Goal: Task Accomplishment & Management: Manage account settings

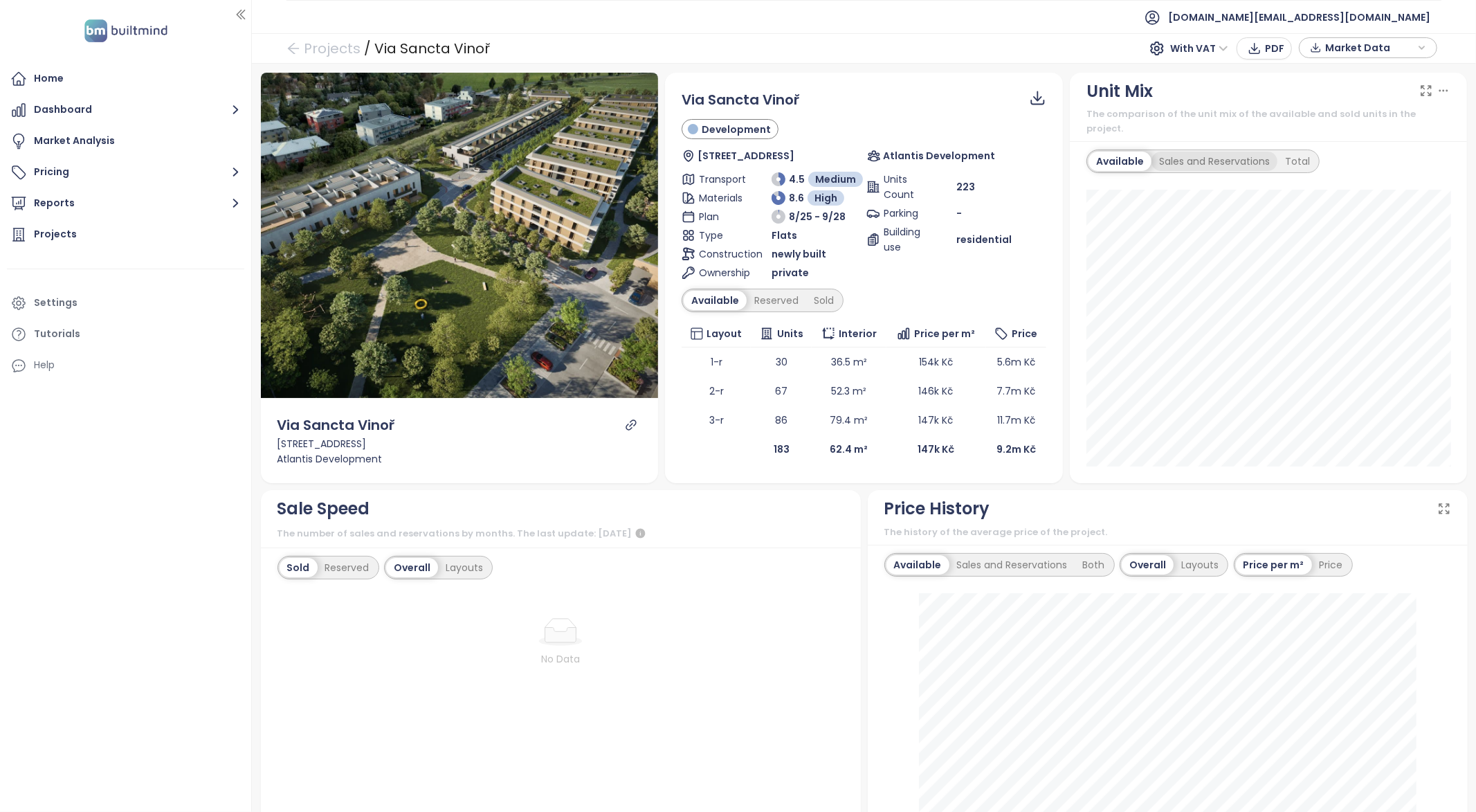
click at [1220, 153] on div "Sales and Reservations" at bounding box center [1214, 162] width 126 height 20
click at [1284, 152] on div "Total" at bounding box center [1300, 162] width 40 height 20
click at [1118, 152] on div "Available" at bounding box center [1117, 162] width 58 height 20
click at [1196, 152] on div "Sales and Reservations" at bounding box center [1214, 162] width 126 height 20
click at [1298, 152] on div "Total" at bounding box center [1300, 162] width 40 height 20
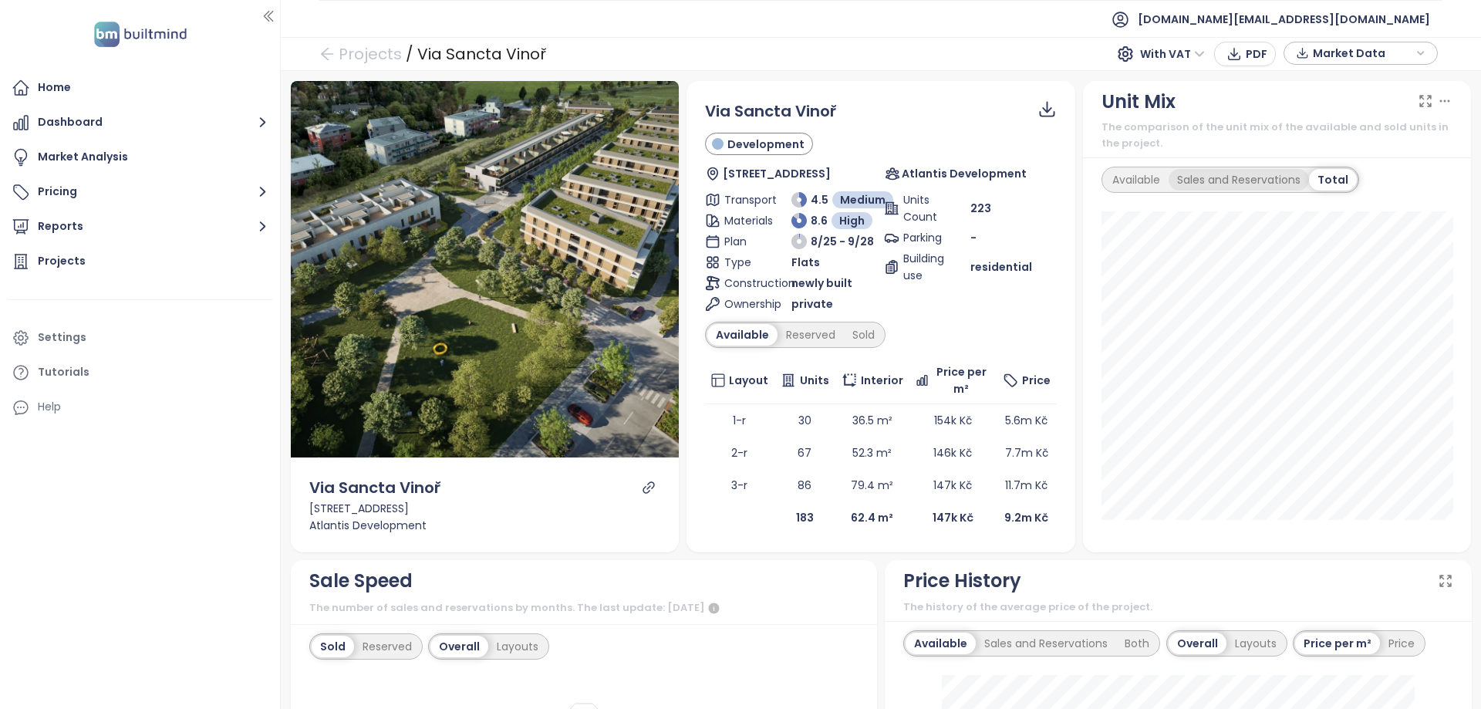
click at [1185, 184] on div "Sales and Reservations" at bounding box center [1238, 180] width 140 height 22
click at [1121, 180] on div "Available" at bounding box center [1136, 180] width 65 height 22
click at [67, 349] on div "Settings" at bounding box center [140, 337] width 265 height 31
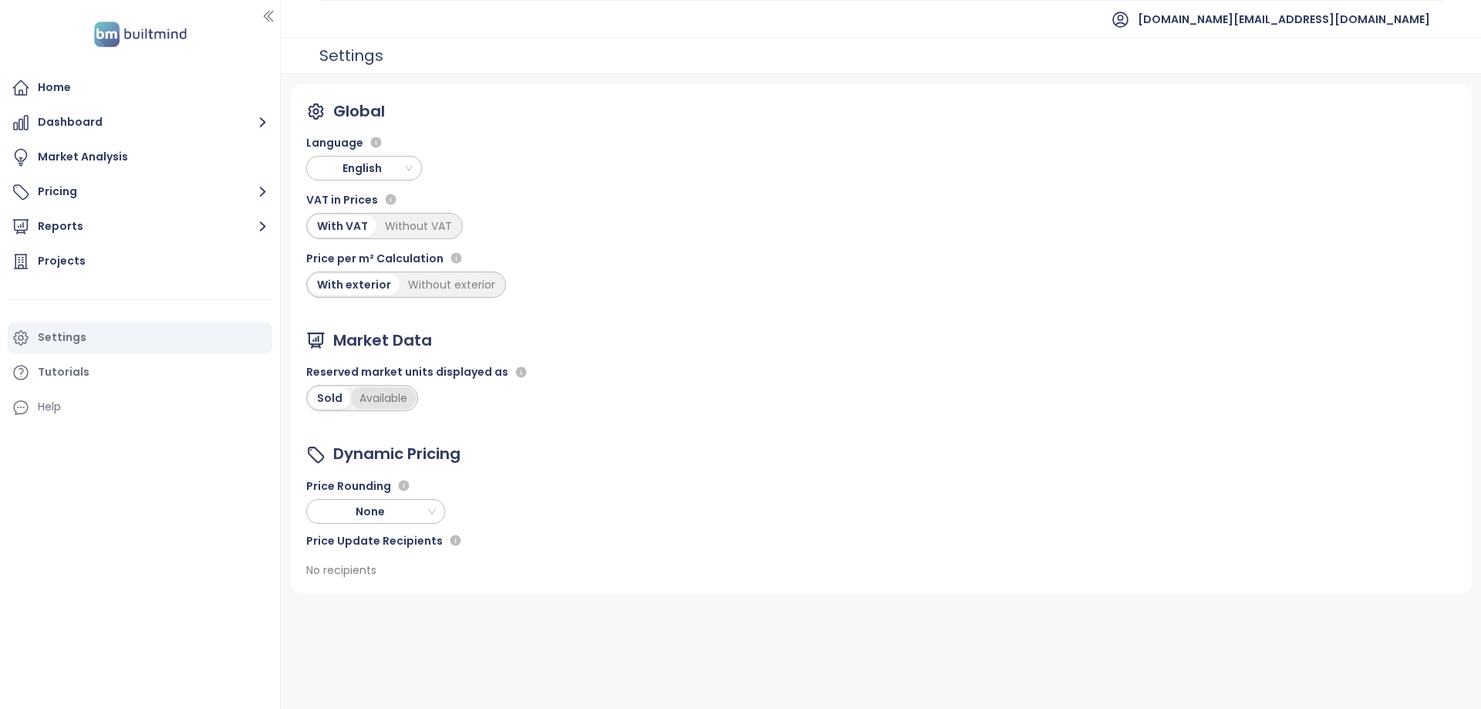
click at [369, 402] on div "Available" at bounding box center [383, 398] width 65 height 22
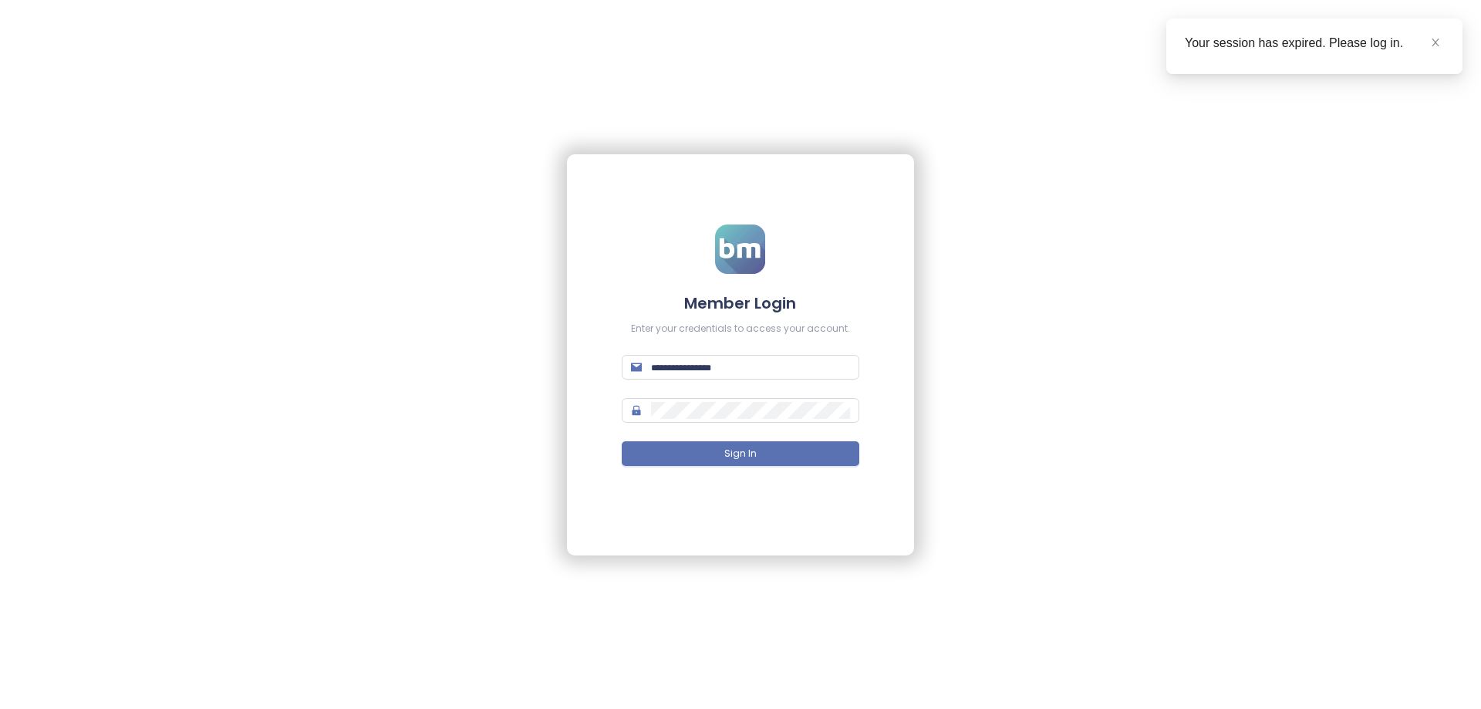
click at [720, 348] on form "Member Login Enter your credentials to access your account. Sign In" at bounding box center [741, 354] width 238 height 260
click at [721, 372] on input "text" at bounding box center [750, 367] width 199 height 17
type input "**********"
click at [728, 438] on form "**********" at bounding box center [741, 354] width 238 height 260
click at [730, 446] on button "Sign In" at bounding box center [741, 453] width 238 height 25
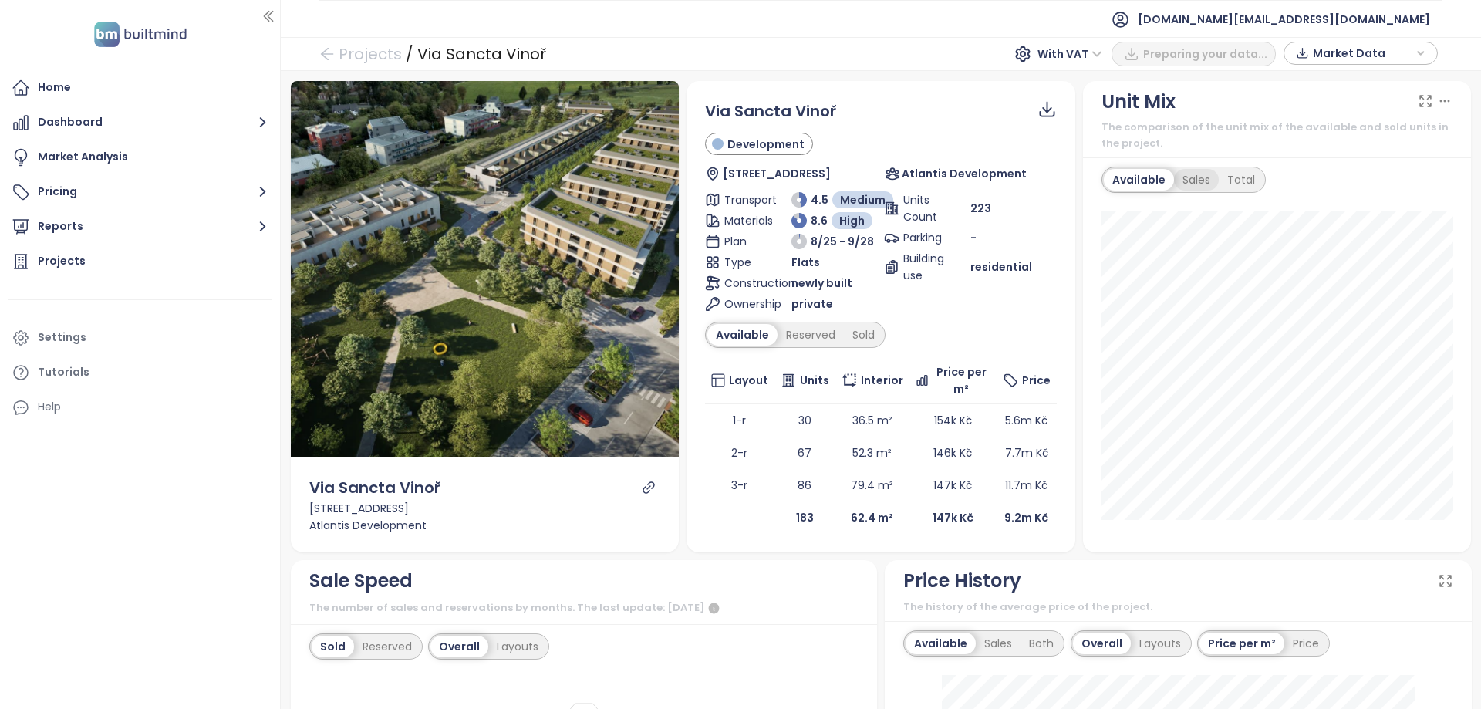
click at [1205, 189] on div "Sales" at bounding box center [1196, 180] width 45 height 22
click at [1245, 163] on div "Available Sales Total 1-room 1/1 100%" at bounding box center [1277, 354] width 389 height 395
click at [1242, 172] on div "Total" at bounding box center [1238, 180] width 45 height 22
click at [1114, 181] on div "Available" at bounding box center [1136, 180] width 65 height 22
